Goal: Task Accomplishment & Management: Use online tool/utility

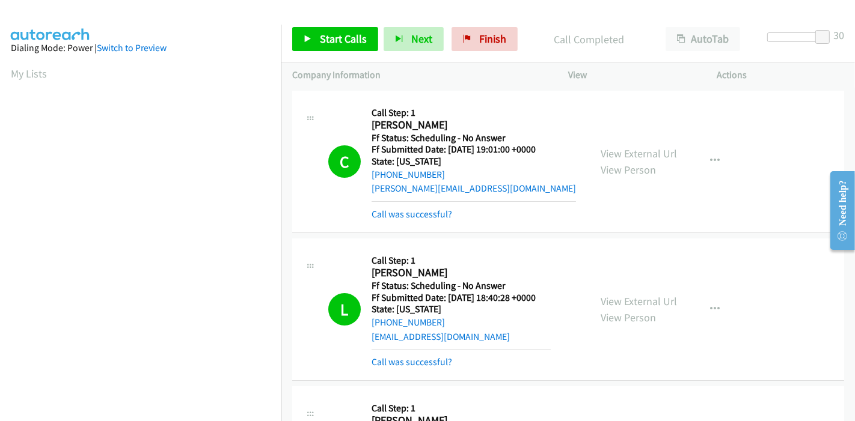
scroll to position [254, 0]
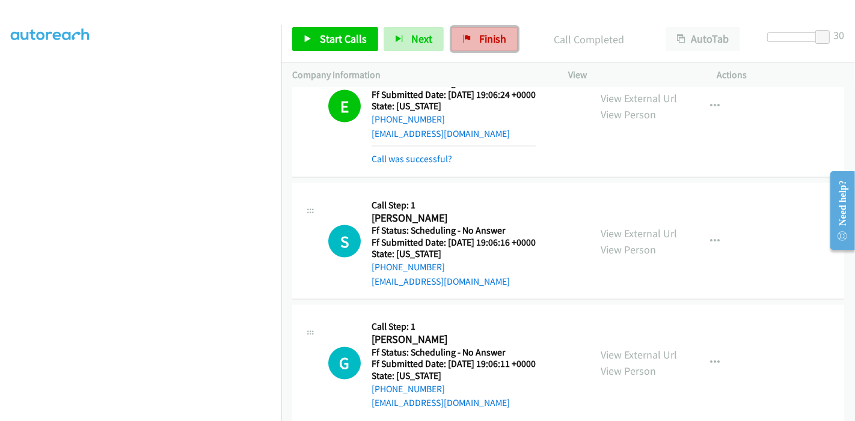
drag, startPoint x: 489, startPoint y: 32, endPoint x: 481, endPoint y: 41, distance: 12.3
click at [489, 32] on span "Finish" at bounding box center [492, 39] width 27 height 14
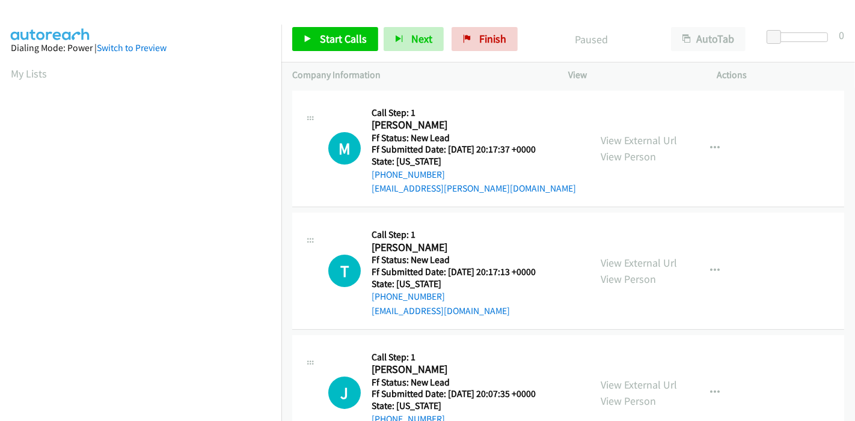
scroll to position [254, 0]
click at [337, 27] on link "Start Calls" at bounding box center [335, 39] width 86 height 24
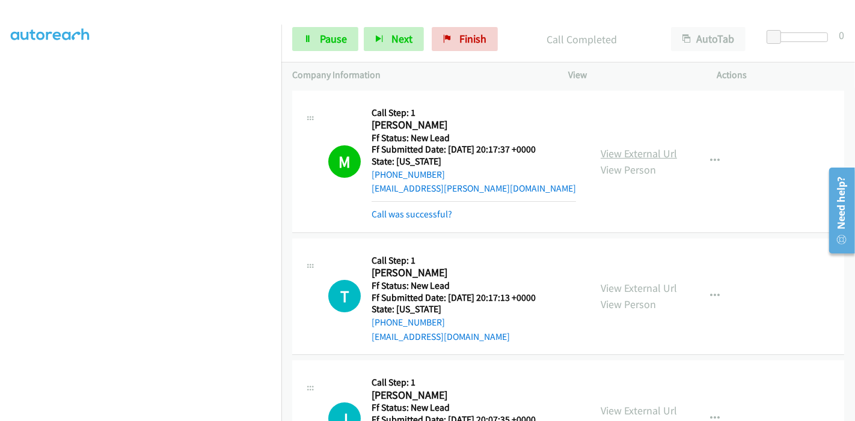
click at [650, 152] on link "View External Url" at bounding box center [639, 154] width 76 height 14
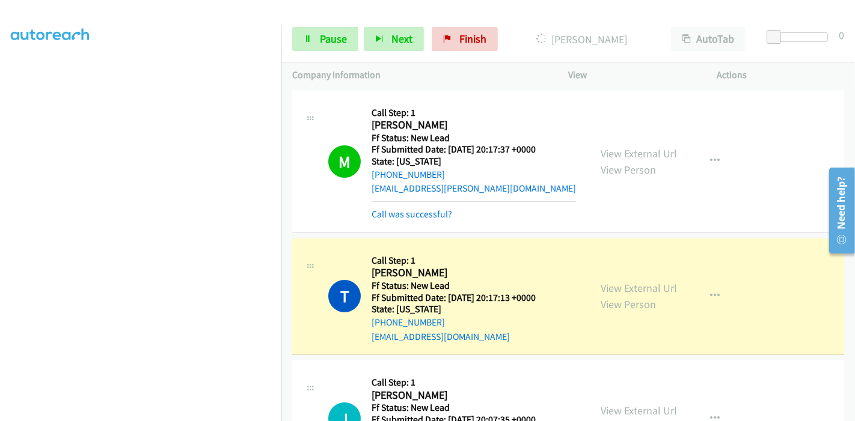
click at [642, 296] on div "View External Url View Person" at bounding box center [639, 296] width 76 height 32
click at [642, 293] on link "View External Url" at bounding box center [639, 288] width 76 height 14
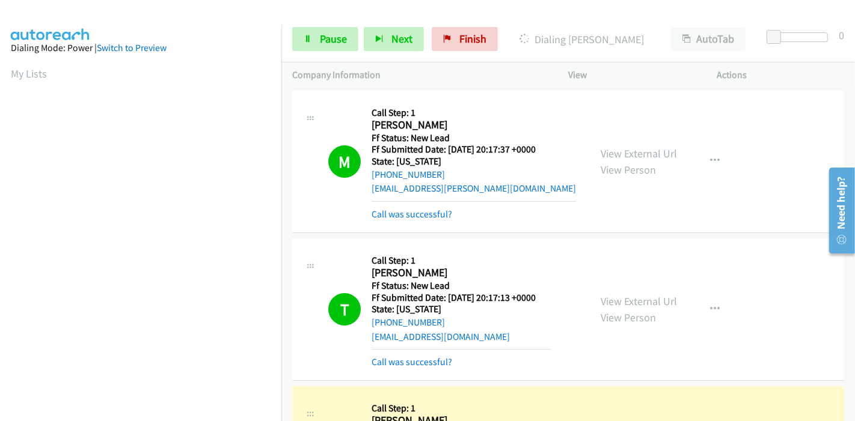
scroll to position [200, 0]
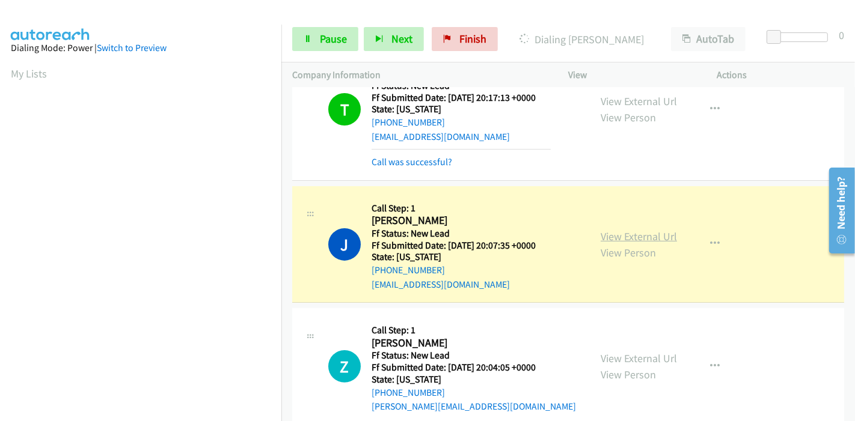
click at [613, 230] on link "View External Url" at bounding box center [639, 237] width 76 height 14
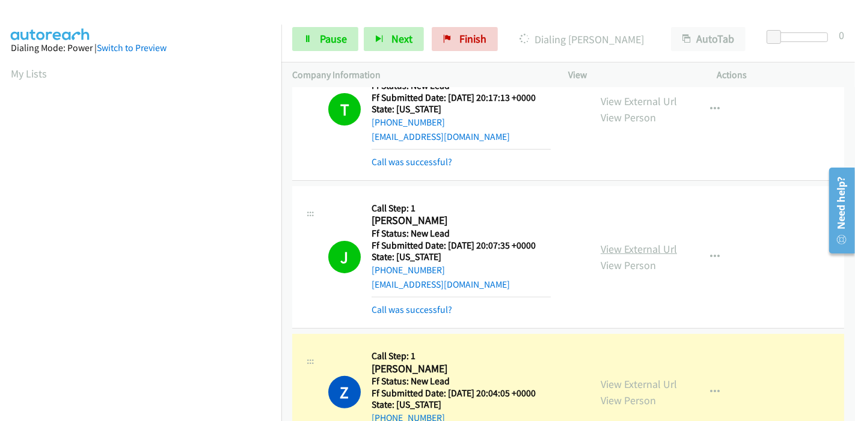
scroll to position [254, 0]
click at [638, 387] on link "View External Url" at bounding box center [639, 385] width 76 height 14
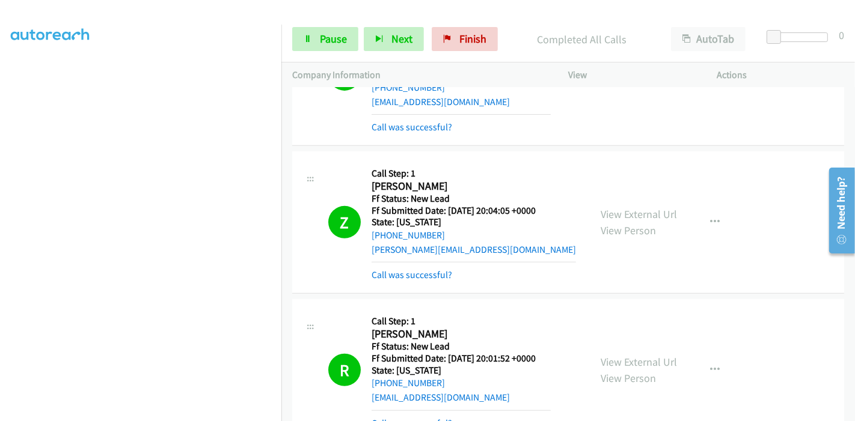
scroll to position [474, 0]
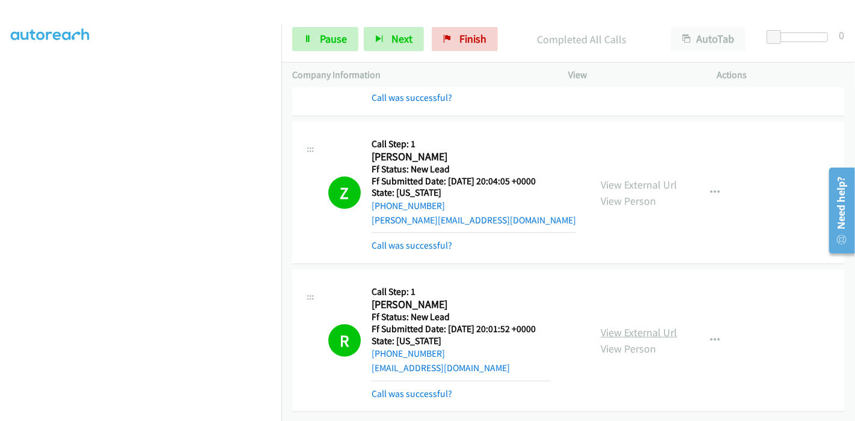
click at [628, 326] on link "View External Url" at bounding box center [639, 333] width 76 height 14
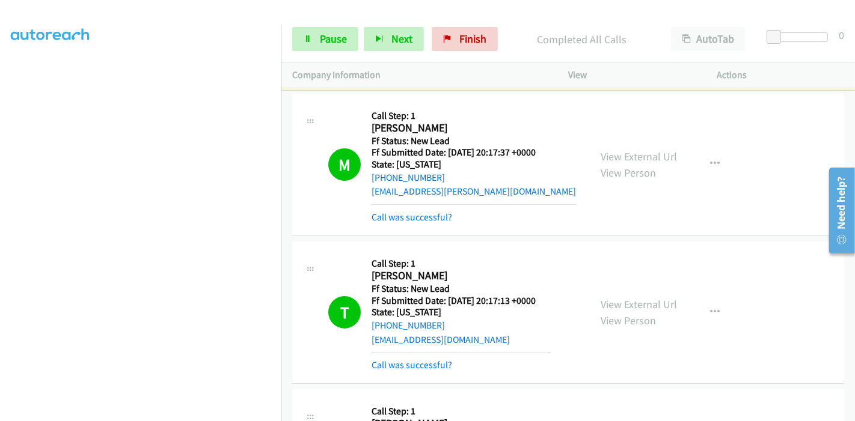
scroll to position [0, 0]
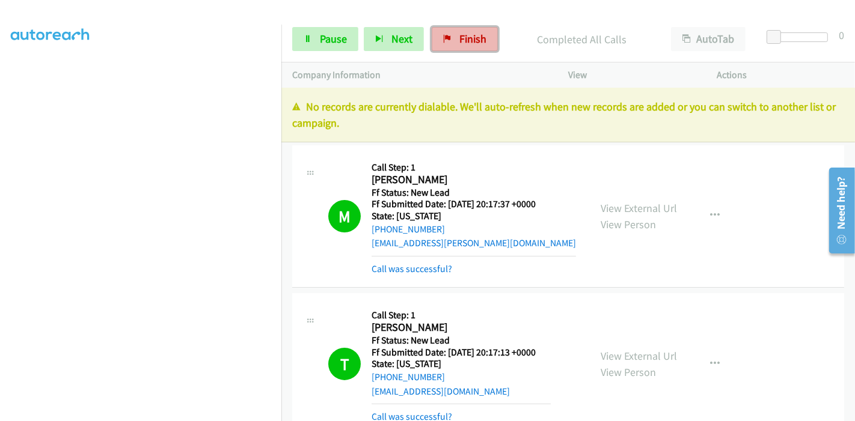
click at [465, 34] on span "Finish" at bounding box center [472, 39] width 27 height 14
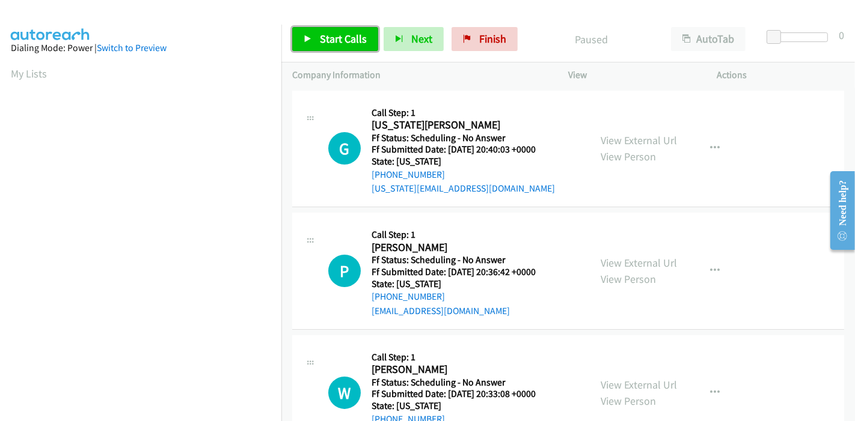
click at [337, 46] on link "Start Calls" at bounding box center [335, 39] width 86 height 24
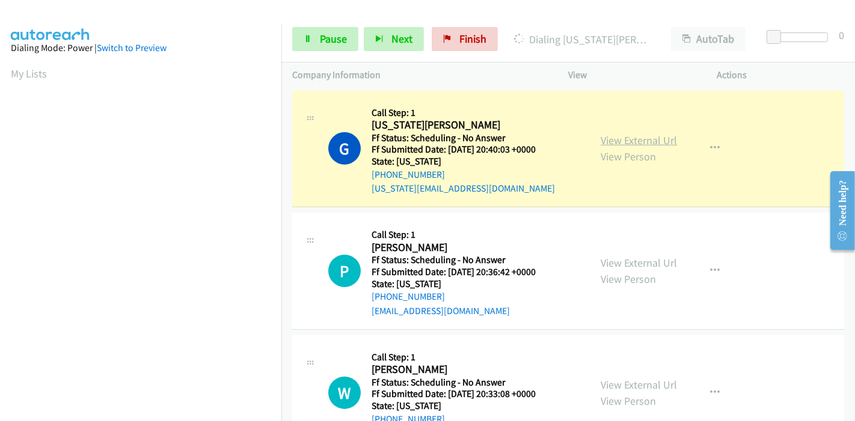
click at [650, 138] on link "View External Url" at bounding box center [639, 140] width 76 height 14
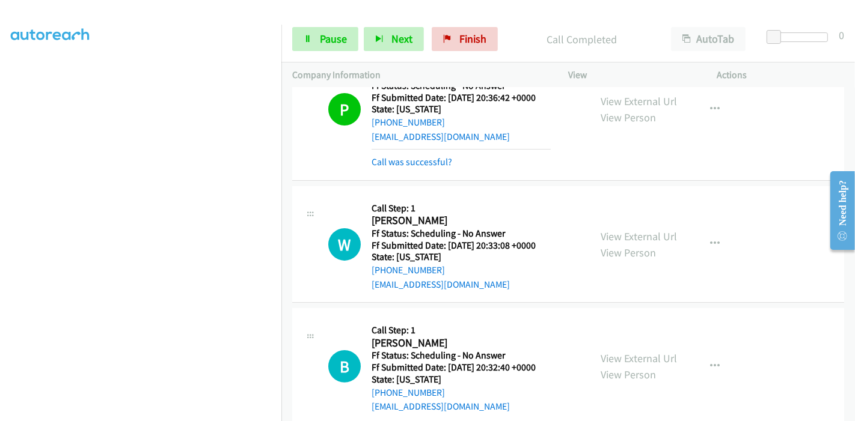
scroll to position [187, 0]
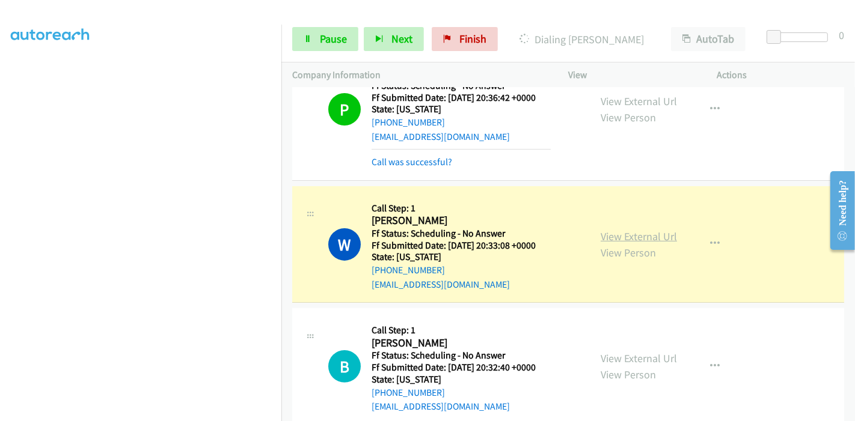
click at [624, 234] on link "View External Url" at bounding box center [639, 237] width 76 height 14
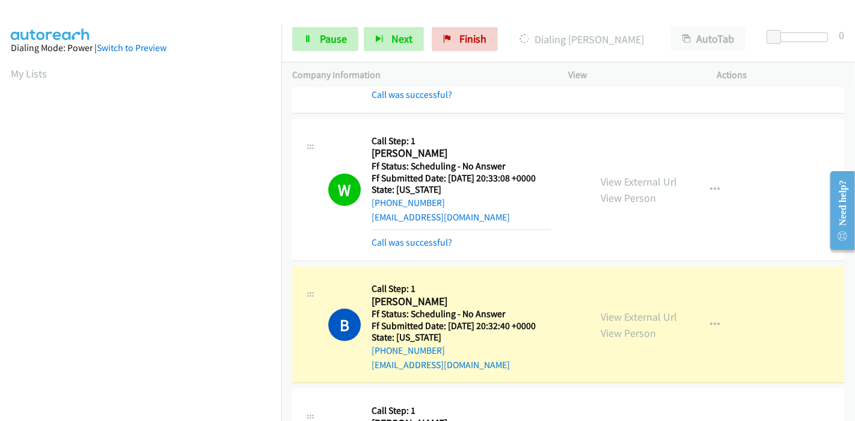
scroll to position [334, 0]
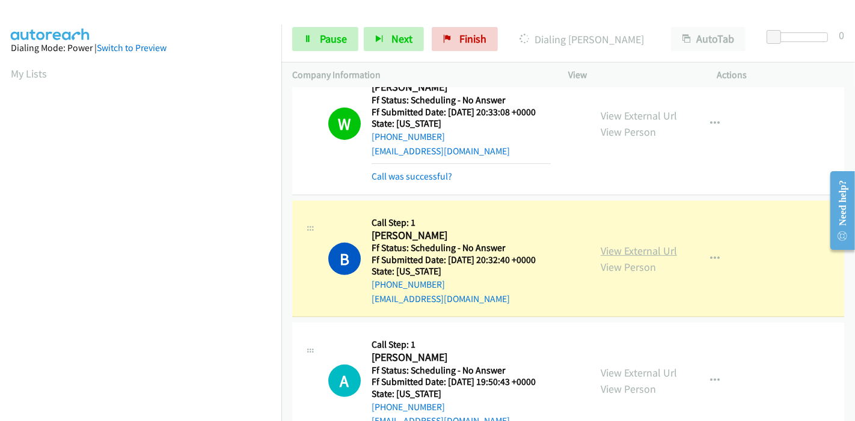
click at [620, 246] on link "View External Url" at bounding box center [639, 251] width 76 height 14
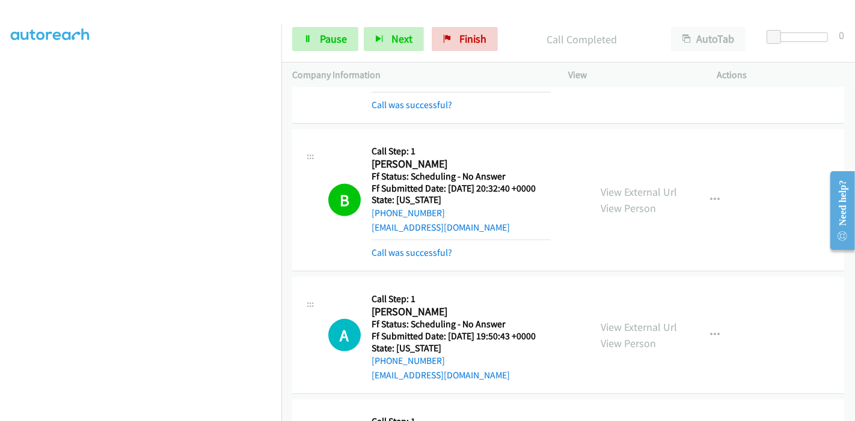
scroll to position [534, 0]
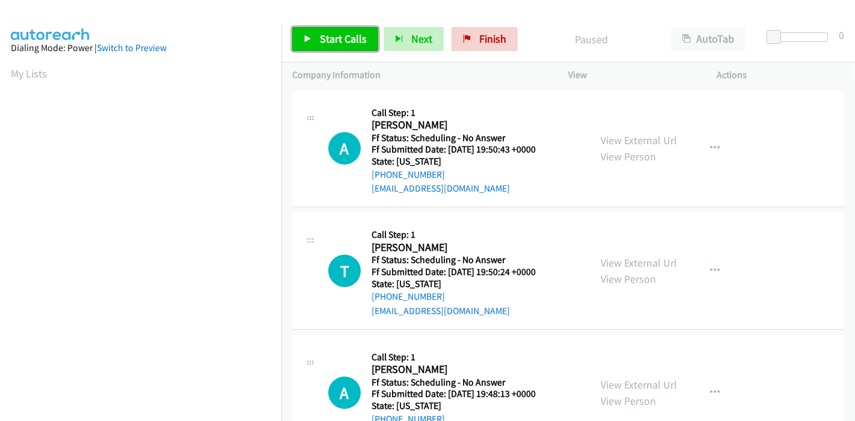
click at [338, 43] on span "Start Calls" at bounding box center [343, 39] width 47 height 14
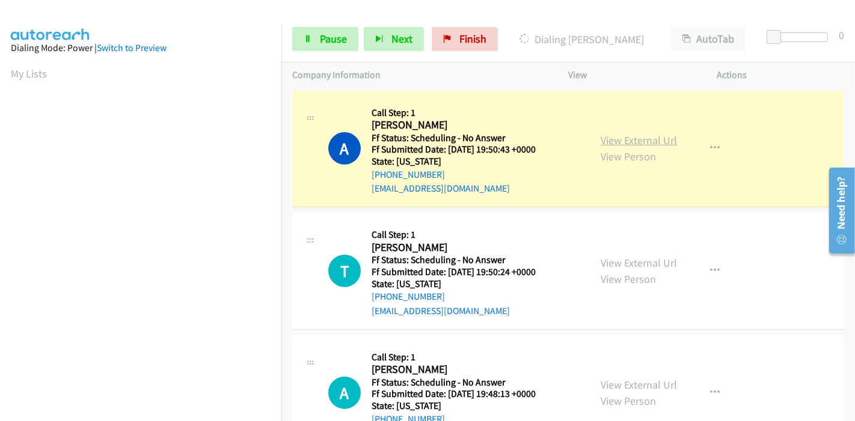
click at [665, 142] on link "View External Url" at bounding box center [639, 140] width 76 height 14
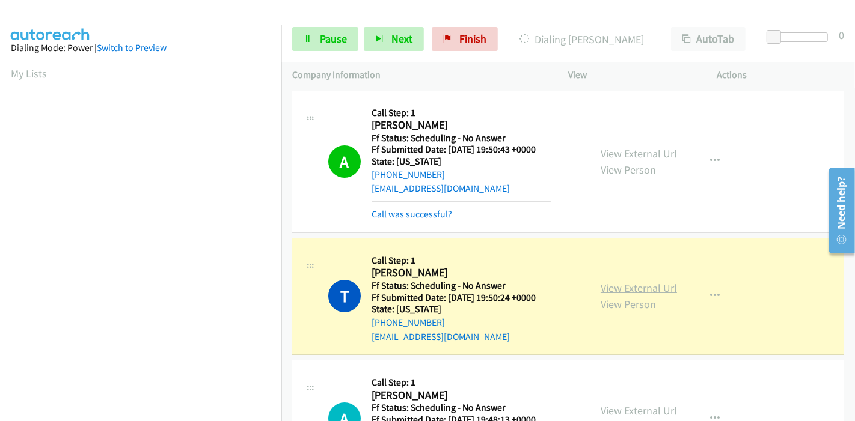
click at [644, 283] on link "View External Url" at bounding box center [639, 288] width 76 height 14
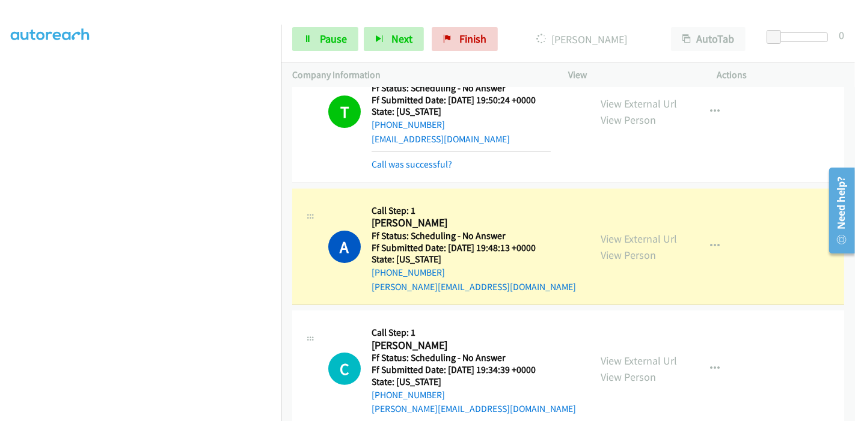
scroll to position [200, 0]
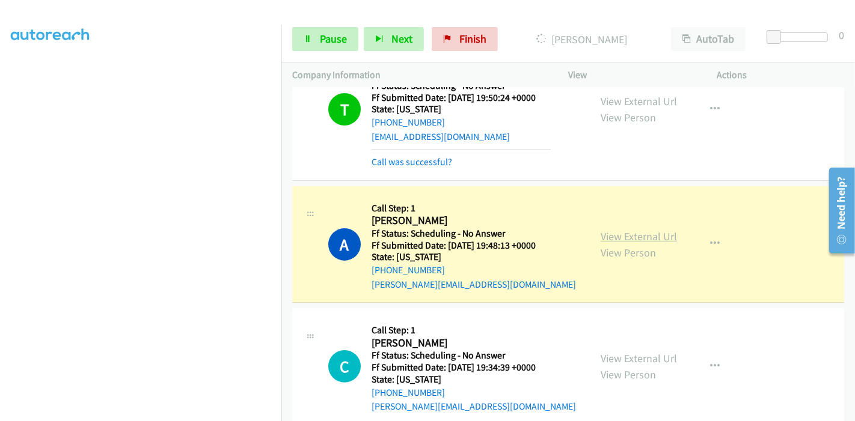
click at [601, 236] on link "View External Url" at bounding box center [639, 237] width 76 height 14
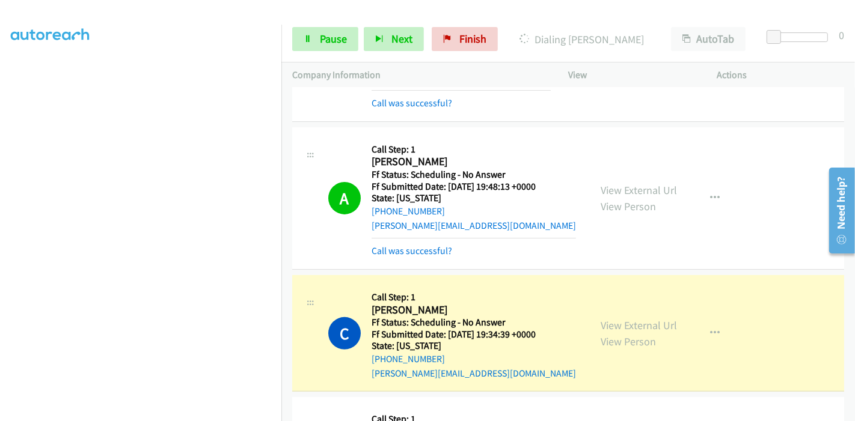
scroll to position [334, 0]
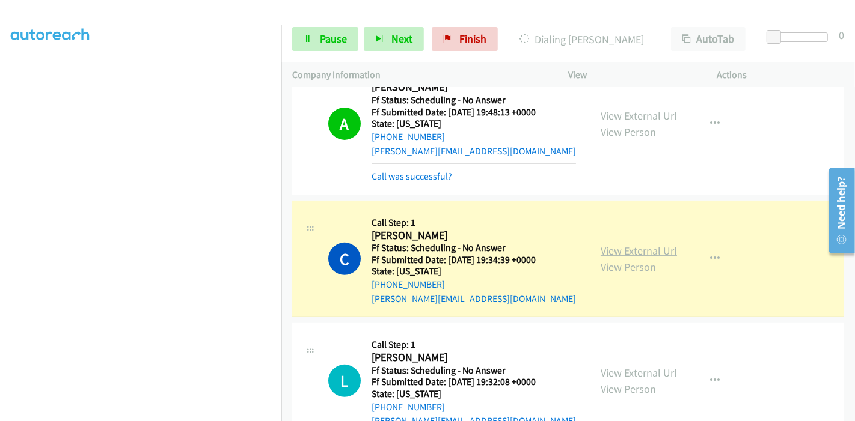
click at [606, 248] on link "View External Url" at bounding box center [639, 251] width 76 height 14
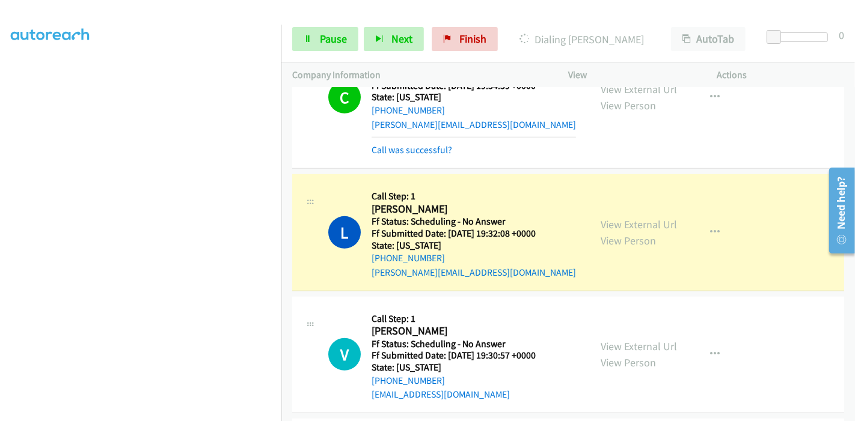
scroll to position [534, 0]
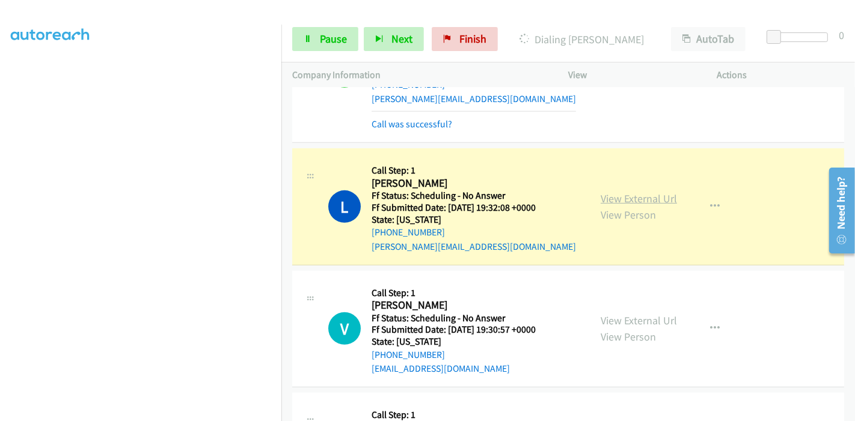
click at [637, 200] on link "View External Url" at bounding box center [639, 199] width 76 height 14
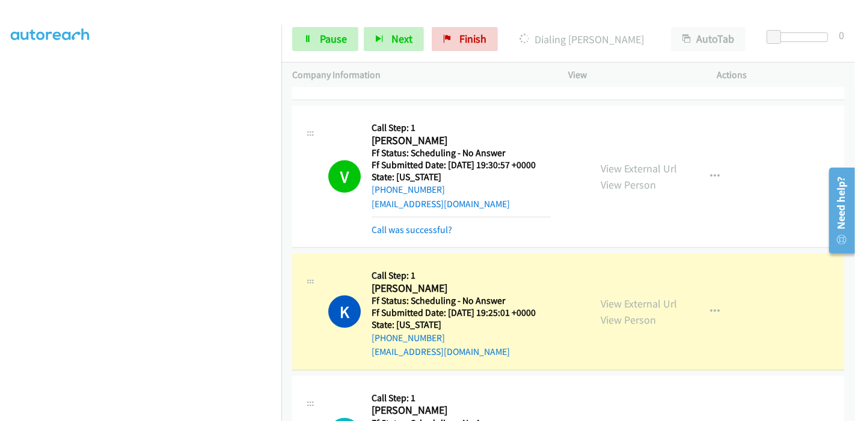
scroll to position [801, 0]
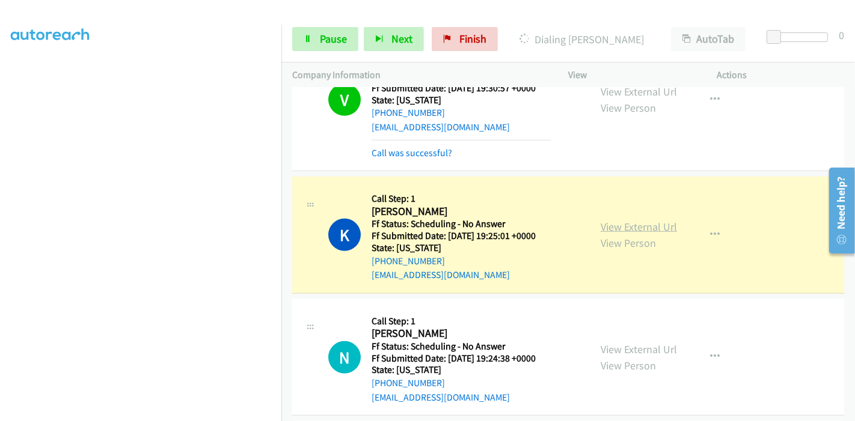
click at [649, 224] on link "View External Url" at bounding box center [639, 227] width 76 height 14
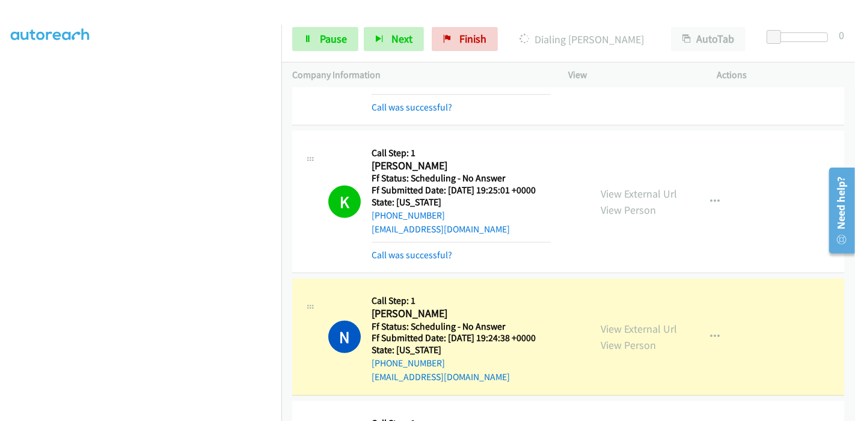
scroll to position [868, 0]
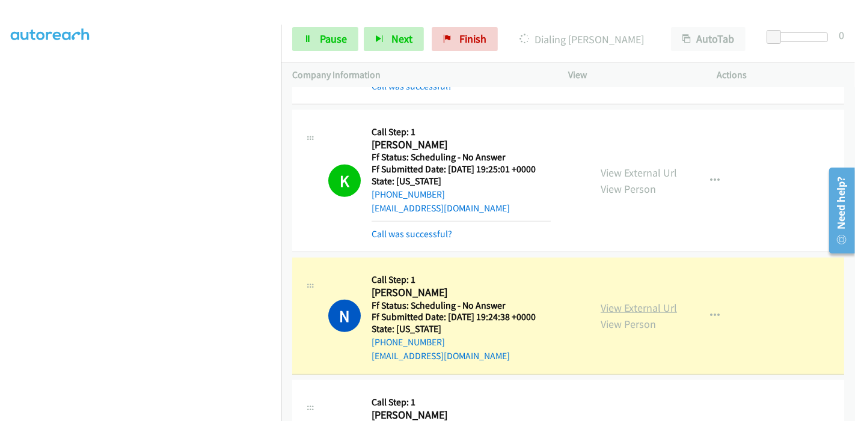
click at [605, 305] on link "View External Url" at bounding box center [639, 308] width 76 height 14
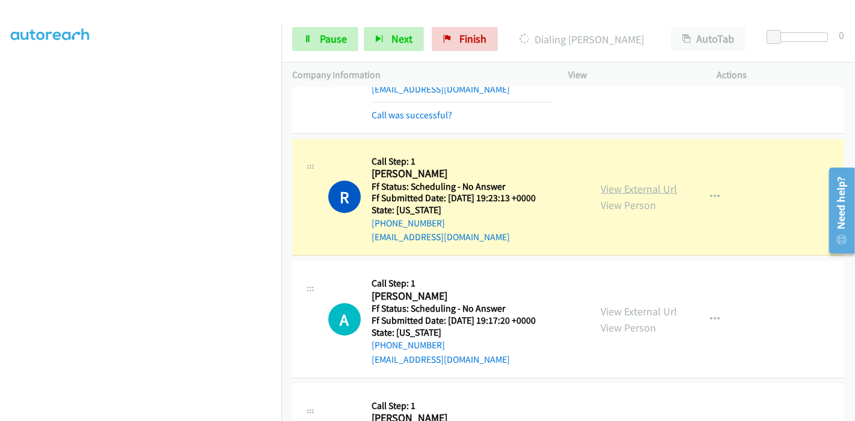
click at [656, 189] on link "View External Url" at bounding box center [639, 189] width 76 height 14
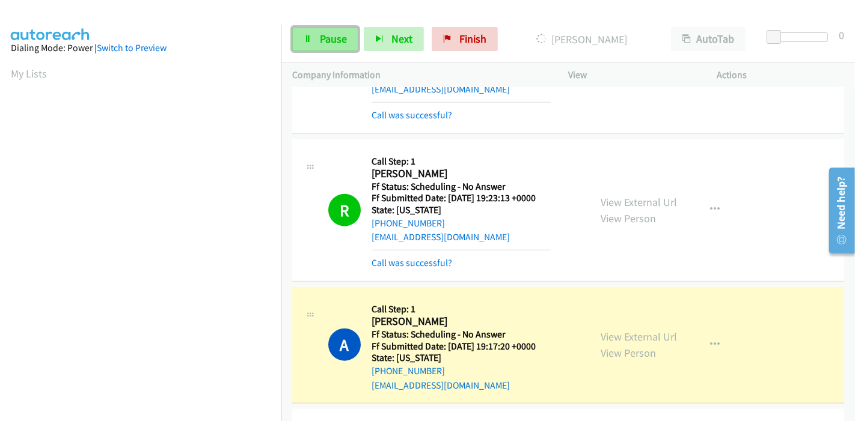
click at [328, 37] on span "Pause" at bounding box center [333, 39] width 27 height 14
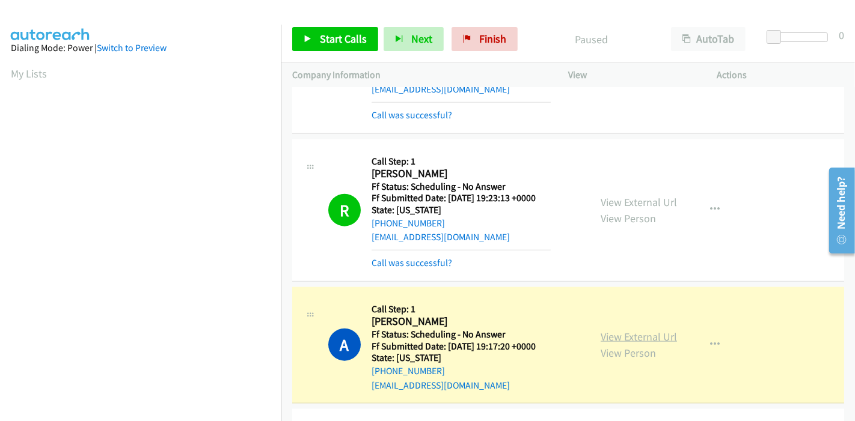
click at [654, 332] on link "View External Url" at bounding box center [639, 337] width 76 height 14
click at [626, 97] on div "View External Url View Person View External Url Email Schedule/Manage Callback …" at bounding box center [670, 62] width 160 height 120
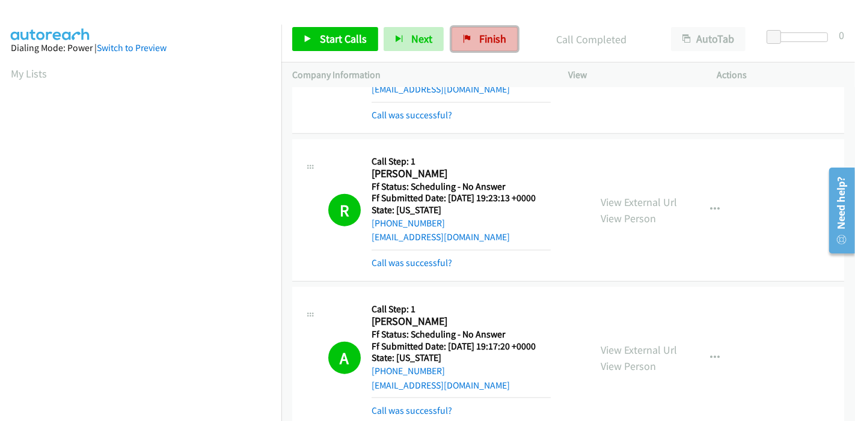
drag, startPoint x: 480, startPoint y: 40, endPoint x: 471, endPoint y: 34, distance: 10.3
click at [480, 39] on span "Finish" at bounding box center [492, 39] width 27 height 14
